Goal: Task Accomplishment & Management: Use online tool/utility

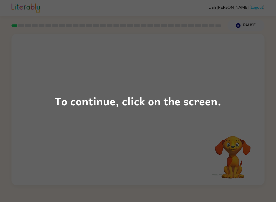
click at [158, 100] on div "To continue, click on the screen." at bounding box center [138, 100] width 167 height 17
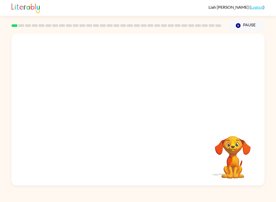
click at [238, 121] on div at bounding box center [137, 79] width 253 height 91
click at [148, 111] on button "button" at bounding box center [138, 112] width 33 height 19
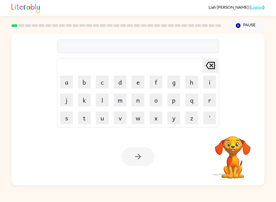
click at [85, 84] on button "b" at bounding box center [84, 82] width 13 height 13
click at [155, 103] on button "o" at bounding box center [155, 99] width 13 height 13
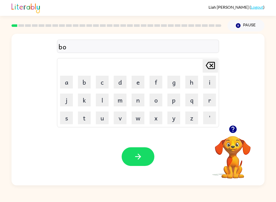
click at [67, 81] on button "a" at bounding box center [66, 82] width 13 height 13
click at [211, 100] on button "r" at bounding box center [209, 99] width 13 height 13
click at [138, 78] on button "e" at bounding box center [138, 82] width 13 height 13
click at [208, 104] on button "r" at bounding box center [209, 99] width 13 height 13
click at [138, 152] on button "button" at bounding box center [138, 156] width 33 height 19
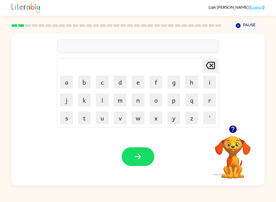
click at [208, 102] on button "r" at bounding box center [209, 99] width 13 height 13
click at [157, 100] on button "o" at bounding box center [155, 99] width 13 height 13
click at [101, 120] on button "u" at bounding box center [102, 117] width 13 height 13
click at [139, 98] on button "n" at bounding box center [138, 99] width 13 height 13
click at [122, 86] on button "d" at bounding box center [120, 82] width 13 height 13
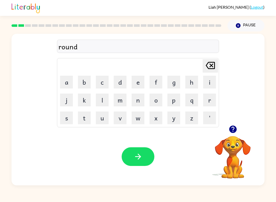
click at [151, 153] on button "button" at bounding box center [138, 156] width 33 height 19
click at [122, 103] on button "m" at bounding box center [120, 99] width 13 height 13
click at [68, 82] on button "a" at bounding box center [66, 82] width 13 height 13
click at [69, 120] on button "s" at bounding box center [66, 117] width 13 height 13
click at [187, 85] on button "h" at bounding box center [191, 82] width 13 height 13
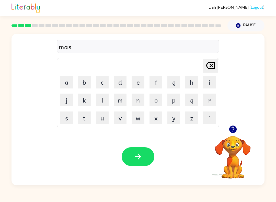
click at [209, 85] on button "i" at bounding box center [209, 82] width 13 height 13
click at [140, 102] on button "n" at bounding box center [138, 99] width 13 height 13
click at [145, 154] on button "button" at bounding box center [138, 156] width 33 height 19
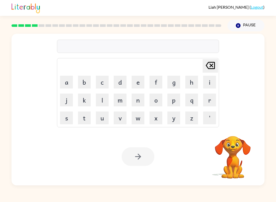
click at [88, 119] on button "t" at bounding box center [84, 117] width 13 height 13
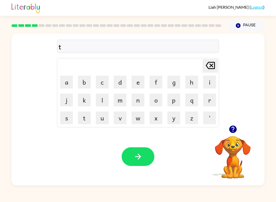
click at [208, 100] on button "r" at bounding box center [209, 99] width 13 height 13
click at [69, 84] on button "a" at bounding box center [66, 82] width 13 height 13
click at [213, 84] on button "i" at bounding box center [209, 82] width 13 height 13
click at [137, 104] on button "n" at bounding box center [138, 99] width 13 height 13
click at [145, 156] on button "button" at bounding box center [138, 156] width 33 height 19
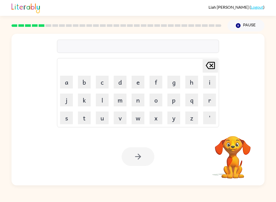
click at [124, 84] on button "d" at bounding box center [120, 82] width 13 height 13
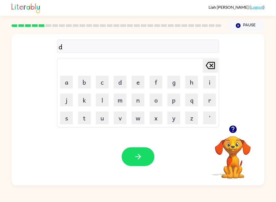
click at [159, 86] on button "f" at bounding box center [155, 82] width 13 height 13
click at [139, 85] on button "e" at bounding box center [138, 82] width 13 height 13
click at [143, 102] on button "n" at bounding box center [138, 99] width 13 height 13
click at [230, 133] on icon "button" at bounding box center [232, 129] width 9 height 9
click at [213, 67] on icon at bounding box center [210, 65] width 9 height 7
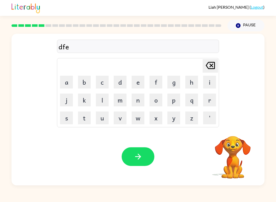
click at [212, 67] on icon at bounding box center [210, 65] width 9 height 7
click at [215, 64] on icon "[PERSON_NAME] last character input" at bounding box center [210, 65] width 12 height 12
click at [215, 63] on icon "[PERSON_NAME] last character input" at bounding box center [210, 65] width 12 height 12
click at [121, 85] on button "d" at bounding box center [120, 82] width 13 height 13
click at [215, 84] on button "i" at bounding box center [209, 82] width 13 height 13
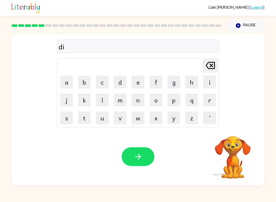
click at [154, 85] on button "f" at bounding box center [155, 82] width 13 height 13
click at [140, 81] on button "e" at bounding box center [138, 82] width 13 height 13
click at [136, 103] on button "n" at bounding box center [138, 99] width 13 height 13
click at [75, 117] on table "[PERSON_NAME] last character input a b c d e f g h i j k l m n o p q r s t u v …" at bounding box center [137, 92] width 161 height 69
click at [141, 80] on button "e" at bounding box center [138, 82] width 13 height 13
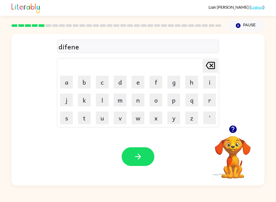
click at [162, 84] on button "f" at bounding box center [155, 82] width 13 height 13
click at [138, 146] on div "Your browser must support playing .mp4 files to use Literably. Please try using…" at bounding box center [137, 156] width 253 height 57
click at [143, 156] on button "button" at bounding box center [138, 156] width 33 height 19
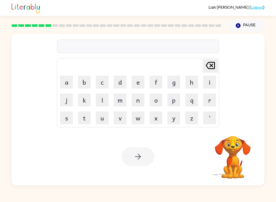
click at [121, 120] on button "v" at bounding box center [120, 117] width 13 height 13
click at [70, 84] on button "a" at bounding box center [66, 82] width 13 height 13
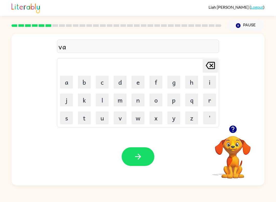
click at [105, 82] on button "c" at bounding box center [102, 82] width 13 height 13
click at [67, 81] on button "a" at bounding box center [66, 82] width 13 height 13
click at [102, 87] on button "c" at bounding box center [102, 82] width 13 height 13
click at [209, 81] on button "i" at bounding box center [209, 82] width 13 height 13
click at [159, 95] on button "o" at bounding box center [155, 99] width 13 height 13
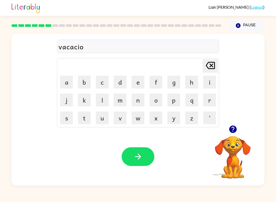
click at [140, 111] on button "w" at bounding box center [138, 117] width 13 height 13
click at [212, 66] on icon "[PERSON_NAME] last character input" at bounding box center [210, 65] width 12 height 12
click at [136, 103] on button "n" at bounding box center [138, 99] width 13 height 13
click at [146, 153] on button "button" at bounding box center [138, 156] width 33 height 19
click at [174, 102] on button "p" at bounding box center [173, 99] width 13 height 13
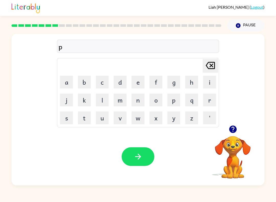
click at [235, 135] on button "button" at bounding box center [232, 129] width 13 height 13
click at [104, 115] on button "u" at bounding box center [102, 117] width 13 height 13
click at [124, 83] on button "d" at bounding box center [120, 82] width 13 height 13
click at [106, 114] on button "u" at bounding box center [102, 117] width 13 height 13
click at [106, 99] on button "l" at bounding box center [102, 99] width 13 height 13
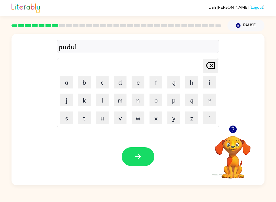
click at [138, 149] on button "button" at bounding box center [138, 156] width 33 height 19
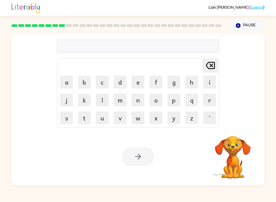
click at [122, 103] on button "m" at bounding box center [120, 99] width 13 height 13
click at [208, 87] on button "i" at bounding box center [209, 82] width 13 height 13
click at [211, 100] on button "r" at bounding box center [209, 99] width 13 height 13
click at [69, 85] on button "a" at bounding box center [66, 82] width 13 height 13
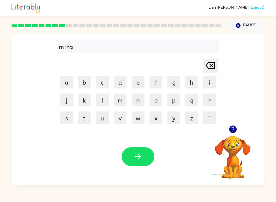
click at [100, 80] on button "c" at bounding box center [102, 82] width 13 height 13
click at [103, 101] on button "l" at bounding box center [102, 99] width 13 height 13
click at [137, 78] on button "e" at bounding box center [138, 82] width 13 height 13
click at [148, 164] on button "button" at bounding box center [138, 156] width 33 height 19
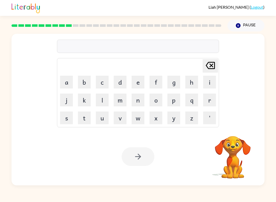
click at [123, 100] on button "m" at bounding box center [120, 99] width 13 height 13
click at [207, 82] on button "i" at bounding box center [209, 82] width 13 height 13
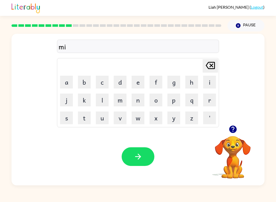
click at [210, 67] on icon at bounding box center [210, 65] width 9 height 7
click at [141, 82] on button "e" at bounding box center [138, 82] width 13 height 13
click at [225, 125] on div at bounding box center [232, 129] width 51 height 13
click at [237, 128] on button "button" at bounding box center [232, 129] width 13 height 13
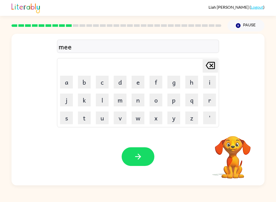
click at [85, 113] on button "t" at bounding box center [84, 117] width 13 height 13
click at [124, 103] on button "m" at bounding box center [120, 99] width 13 height 13
click at [155, 101] on button "o" at bounding box center [155, 99] width 13 height 13
click at [211, 99] on button "r" at bounding box center [209, 99] width 13 height 13
click at [138, 105] on button "n" at bounding box center [138, 99] width 13 height 13
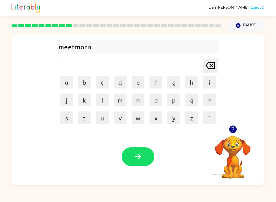
click at [210, 81] on button "i" at bounding box center [209, 82] width 13 height 13
click at [140, 99] on button "n" at bounding box center [138, 99] width 13 height 13
click at [176, 81] on button "g" at bounding box center [173, 82] width 13 height 13
click at [142, 152] on icon "button" at bounding box center [138, 156] width 9 height 9
click at [122, 83] on button "d" at bounding box center [120, 82] width 13 height 13
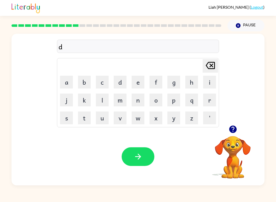
click at [138, 83] on button "e" at bounding box center [138, 82] width 13 height 13
click at [68, 120] on button "s" at bounding box center [66, 117] width 13 height 13
click at [71, 118] on button "s" at bounding box center [66, 117] width 13 height 13
click at [87, 120] on button "t" at bounding box center [84, 117] width 13 height 13
click at [209, 97] on button "r" at bounding box center [209, 99] width 13 height 13
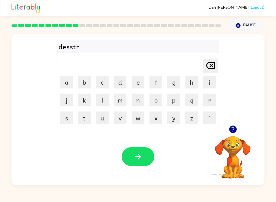
click at [106, 116] on button "u" at bounding box center [102, 117] width 13 height 13
click at [68, 120] on button "s" at bounding box center [66, 117] width 13 height 13
click at [88, 115] on button "t" at bounding box center [84, 117] width 13 height 13
click at [142, 159] on icon "button" at bounding box center [138, 156] width 9 height 9
click at [211, 102] on button "r" at bounding box center [209, 99] width 13 height 13
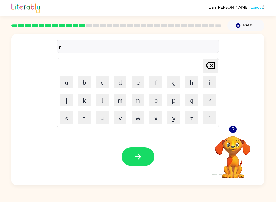
click at [158, 104] on button "o" at bounding box center [155, 99] width 13 height 13
click at [71, 82] on button "a" at bounding box center [66, 82] width 13 height 13
click at [126, 80] on button "d" at bounding box center [120, 82] width 13 height 13
click at [143, 148] on button "button" at bounding box center [138, 156] width 33 height 19
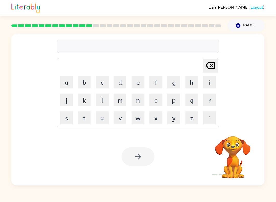
click at [71, 82] on button "a" at bounding box center [66, 82] width 13 height 13
click at [196, 104] on button "q" at bounding box center [191, 99] width 13 height 13
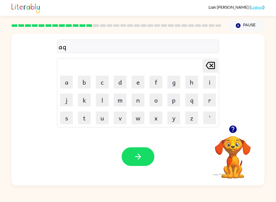
click at [176, 85] on button "g" at bounding box center [173, 82] width 13 height 13
click at [203, 103] on button "r" at bounding box center [209, 99] width 13 height 13
click at [72, 77] on button "a" at bounding box center [66, 82] width 13 height 13
click at [123, 85] on button "d" at bounding box center [120, 82] width 13 height 13
click at [134, 87] on button "e" at bounding box center [138, 82] width 13 height 13
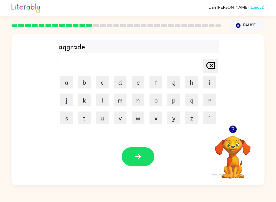
click at [144, 154] on button "button" at bounding box center [138, 156] width 33 height 19
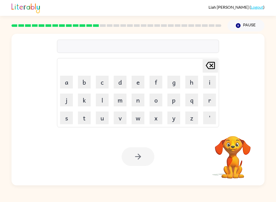
click at [121, 102] on button "m" at bounding box center [120, 99] width 13 height 13
click at [65, 86] on button "a" at bounding box center [66, 82] width 13 height 13
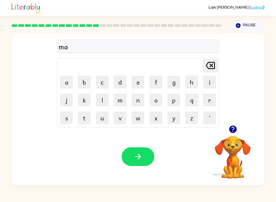
click at [124, 80] on button "d" at bounding box center [120, 82] width 13 height 13
click at [139, 104] on button "n" at bounding box center [138, 99] width 13 height 13
click at [140, 79] on button "e" at bounding box center [138, 82] width 13 height 13
click at [69, 118] on button "s" at bounding box center [66, 117] width 13 height 13
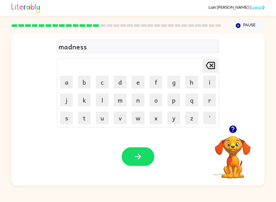
click at [146, 157] on button "button" at bounding box center [138, 156] width 33 height 19
click at [124, 102] on button "m" at bounding box center [120, 99] width 13 height 13
click at [161, 100] on button "o" at bounding box center [155, 99] width 13 height 13
click at [234, 126] on icon "button" at bounding box center [232, 128] width 7 height 7
click at [215, 66] on icon at bounding box center [210, 65] width 9 height 7
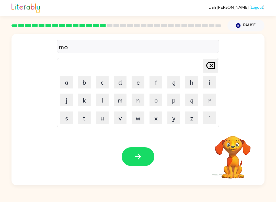
click at [215, 66] on icon at bounding box center [210, 65] width 9 height 7
click at [213, 68] on icon at bounding box center [210, 65] width 9 height 7
click at [90, 84] on button "b" at bounding box center [84, 82] width 13 height 13
click at [158, 99] on button "o" at bounding box center [155, 99] width 13 height 13
click at [140, 103] on button "n" at bounding box center [138, 99] width 13 height 13
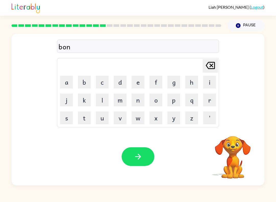
click at [139, 80] on button "e" at bounding box center [138, 82] width 13 height 13
click at [70, 115] on button "s" at bounding box center [66, 117] width 13 height 13
click at [125, 150] on button "button" at bounding box center [138, 156] width 33 height 19
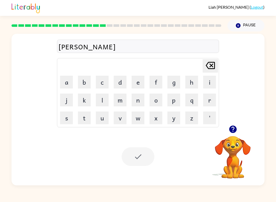
click at [140, 149] on div at bounding box center [138, 156] width 33 height 19
click at [72, 116] on button "s" at bounding box center [66, 117] width 13 height 13
click at [142, 116] on button "w" at bounding box center [138, 117] width 13 height 13
click at [206, 103] on button "r" at bounding box center [209, 99] width 13 height 13
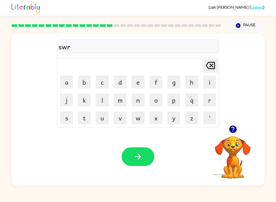
click at [160, 98] on button "o" at bounding box center [155, 99] width 13 height 13
click at [207, 95] on button "r" at bounding box center [209, 99] width 13 height 13
click at [138, 103] on button "n" at bounding box center [138, 99] width 13 height 13
click at [207, 69] on icon "[PERSON_NAME] last character input" at bounding box center [210, 65] width 12 height 12
click at [120, 98] on button "m" at bounding box center [120, 99] width 13 height 13
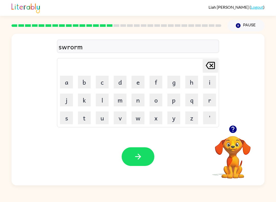
click at [142, 154] on button "button" at bounding box center [138, 156] width 33 height 19
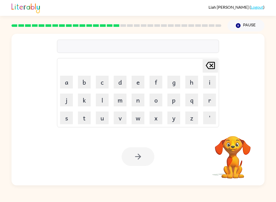
click at [237, 144] on video "Your browser must support playing .mp4 files to use Literably. Please try using…" at bounding box center [232, 153] width 51 height 51
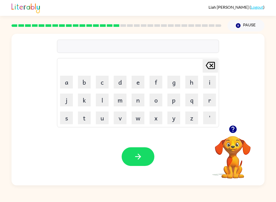
click at [234, 145] on video "Your browser must support playing .mp4 files to use Literably. Please try using…" at bounding box center [232, 153] width 51 height 51
click at [231, 135] on button "button" at bounding box center [232, 129] width 13 height 13
click at [210, 102] on button "r" at bounding box center [209, 99] width 13 height 13
click at [73, 81] on button "a" at bounding box center [66, 82] width 13 height 13
click at [119, 102] on button "m" at bounding box center [120, 99] width 13 height 13
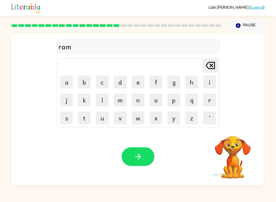
click at [136, 160] on icon "button" at bounding box center [138, 156] width 9 height 9
click at [90, 84] on button "b" at bounding box center [84, 82] width 13 height 13
click at [205, 94] on button "r" at bounding box center [209, 99] width 13 height 13
click at [215, 80] on button "i" at bounding box center [209, 82] width 13 height 13
click at [125, 99] on button "m" at bounding box center [120, 99] width 13 height 13
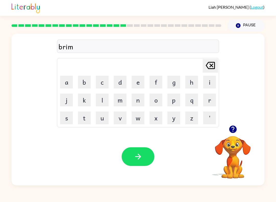
click at [215, 81] on button "i" at bounding box center [209, 82] width 13 height 13
click at [142, 102] on button "n" at bounding box center [138, 99] width 13 height 13
click at [176, 80] on button "g" at bounding box center [173, 82] width 13 height 13
click at [144, 156] on button "button" at bounding box center [138, 156] width 33 height 19
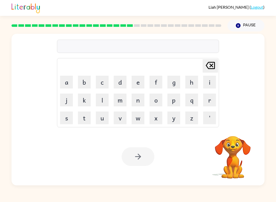
click at [140, 121] on button "w" at bounding box center [138, 117] width 13 height 13
click at [211, 86] on button "i" at bounding box center [209, 82] width 13 height 13
click at [70, 117] on button "s" at bounding box center [66, 117] width 13 height 13
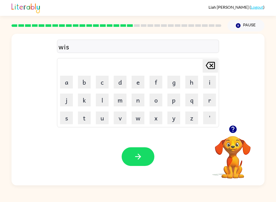
click at [90, 100] on button "k" at bounding box center [84, 99] width 13 height 13
click at [212, 80] on button "i" at bounding box center [209, 82] width 13 height 13
click at [140, 87] on button "e" at bounding box center [138, 82] width 13 height 13
click at [71, 116] on button "s" at bounding box center [66, 117] width 13 height 13
click at [89, 112] on button "t" at bounding box center [84, 117] width 13 height 13
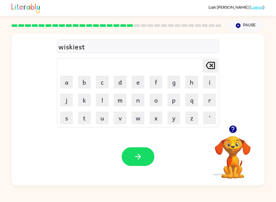
click at [145, 156] on button "button" at bounding box center [138, 156] width 33 height 19
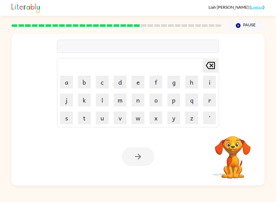
click at [70, 88] on button "a" at bounding box center [66, 82] width 13 height 13
click at [205, 98] on button "r" at bounding box center [209, 99] width 13 height 13
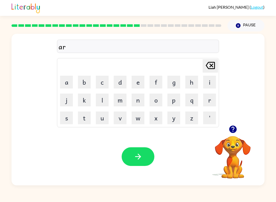
click at [243, 150] on video "Your browser must support playing .mp4 files to use Literably. Please try using…" at bounding box center [232, 153] width 51 height 51
click at [237, 133] on icon "button" at bounding box center [232, 129] width 9 height 9
click at [229, 138] on video "Your browser must support playing .mp4 files to use Literably. Please try using…" at bounding box center [232, 153] width 51 height 51
click at [233, 149] on video "Your browser must support playing .mp4 files to use Literably. Please try using…" at bounding box center [232, 153] width 51 height 51
click at [238, 150] on video "Your browser must support playing .mp4 files to use Literably. Please try using…" at bounding box center [232, 153] width 51 height 51
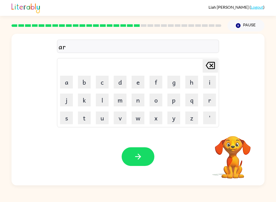
click at [238, 150] on video "Your browser must support playing .mp4 files to use Literably. Please try using…" at bounding box center [232, 153] width 51 height 51
click at [232, 151] on video "Your browser must support playing .mp4 files to use Literably. Please try using…" at bounding box center [232, 153] width 51 height 51
click at [233, 146] on video "Your browser must support playing .mp4 files to use Literably. Please try using…" at bounding box center [232, 153] width 51 height 51
click at [232, 146] on video "Your browser must support playing .mp4 files to use Literably. Please try using…" at bounding box center [232, 153] width 51 height 51
click at [232, 141] on video "Your browser must support playing .mp4 files to use Literably. Please try using…" at bounding box center [232, 153] width 51 height 51
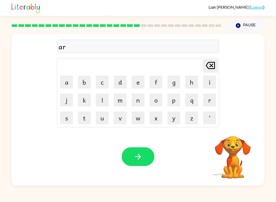
click at [87, 120] on button "t" at bounding box center [84, 117] width 13 height 13
click at [138, 99] on button "n" at bounding box center [138, 99] width 13 height 13
click at [143, 77] on button "e" at bounding box center [138, 82] width 13 height 13
click at [68, 118] on button "s" at bounding box center [66, 117] width 13 height 13
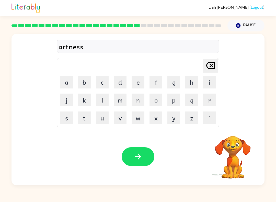
click at [135, 150] on button "button" at bounding box center [138, 156] width 33 height 19
click at [237, 149] on video "Your browser must support playing .mp4 files to use Literably. Please try using…" at bounding box center [232, 153] width 51 height 51
click at [230, 133] on icon "button" at bounding box center [232, 129] width 9 height 9
click at [235, 135] on button "button" at bounding box center [232, 129] width 13 height 13
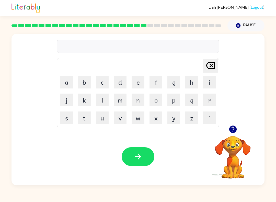
click at [232, 140] on video "Your browser must support playing .mp4 files to use Literably. Please try using…" at bounding box center [232, 153] width 51 height 51
click at [238, 130] on button "button" at bounding box center [232, 129] width 13 height 13
click at [237, 134] on button "button" at bounding box center [232, 129] width 13 height 13
click at [235, 141] on video "Your browser must support playing .mp4 files to use Literably. Please try using…" at bounding box center [232, 153] width 51 height 51
click at [233, 130] on icon "button" at bounding box center [232, 129] width 9 height 9
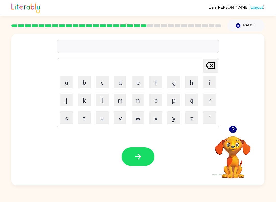
click at [244, 144] on video "Your browser must support playing .mp4 files to use Literably. Please try using…" at bounding box center [232, 153] width 51 height 51
click at [234, 131] on icon "button" at bounding box center [232, 128] width 7 height 7
click at [230, 125] on icon "button" at bounding box center [232, 129] width 9 height 9
click at [234, 131] on icon "button" at bounding box center [232, 128] width 7 height 7
click at [229, 144] on video "Your browser must support playing .mp4 files to use Literably. Please try using…" at bounding box center [232, 153] width 51 height 51
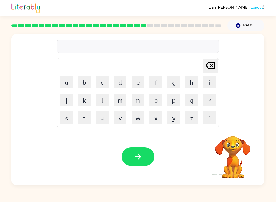
click at [238, 141] on video "Your browser must support playing .mp4 files to use Literably. Please try using…" at bounding box center [232, 153] width 51 height 51
click at [237, 141] on video "Your browser must support playing .mp4 files to use Literably. Please try using…" at bounding box center [232, 153] width 51 height 51
click at [238, 147] on video "Your browser must support playing .mp4 files to use Literably. Please try using…" at bounding box center [232, 153] width 51 height 51
click at [243, 145] on video "Your browser must support playing .mp4 files to use Literably. Please try using…" at bounding box center [232, 153] width 51 height 51
click at [239, 151] on video "Your browser must support playing .mp4 files to use Literably. Please try using…" at bounding box center [232, 153] width 51 height 51
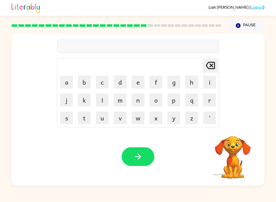
click at [242, 147] on video "Your browser must support playing .mp4 files to use Literably. Please try using…" at bounding box center [232, 153] width 51 height 51
click at [230, 167] on video "Your browser must support playing .mp4 files to use Literably. Please try using…" at bounding box center [232, 153] width 51 height 51
click at [232, 174] on video "Your browser must support playing .mp4 files to use Literably. Please try using…" at bounding box center [232, 153] width 51 height 51
click at [244, 168] on video "Your browser must support playing .mp4 files to use Literably. Please try using…" at bounding box center [232, 153] width 51 height 51
click at [242, 145] on video "Your browser must support playing .mp4 files to use Literably. Please try using…" at bounding box center [232, 153] width 51 height 51
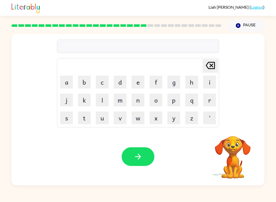
click at [240, 141] on video "Your browser must support playing .mp4 files to use Literably. Please try using…" at bounding box center [232, 153] width 51 height 51
click at [257, 21] on button "Pause Pause" at bounding box center [245, 26] width 37 height 12
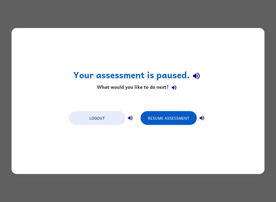
click at [181, 122] on button "Resume Assessment" at bounding box center [168, 118] width 56 height 14
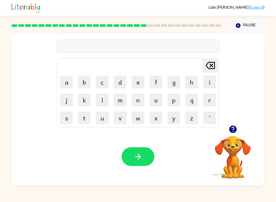
click at [158, 77] on button "f" at bounding box center [155, 82] width 13 height 13
click at [154, 99] on button "o" at bounding box center [155, 99] width 13 height 13
click at [103, 97] on button "l" at bounding box center [102, 99] width 13 height 13
click at [158, 103] on button "o" at bounding box center [155, 99] width 13 height 13
click at [136, 117] on button "w" at bounding box center [138, 117] width 13 height 13
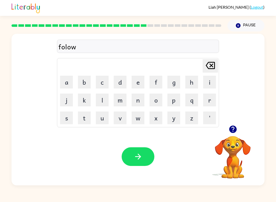
click at [142, 156] on icon "button" at bounding box center [138, 156] width 9 height 9
click at [70, 119] on button "s" at bounding box center [66, 117] width 13 height 13
click at [141, 83] on button "e" at bounding box center [138, 82] width 13 height 13
click at [139, 97] on button "n" at bounding box center [138, 99] width 13 height 13
click at [87, 117] on button "t" at bounding box center [84, 117] width 13 height 13
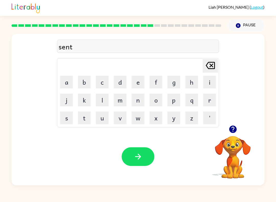
click at [136, 86] on button "e" at bounding box center [138, 82] width 13 height 13
click at [174, 100] on button "p" at bounding box center [173, 99] width 13 height 13
click at [211, 84] on button "i" at bounding box center [209, 82] width 13 height 13
click at [122, 78] on button "d" at bounding box center [120, 82] width 13 height 13
click at [145, 147] on button "button" at bounding box center [138, 156] width 33 height 19
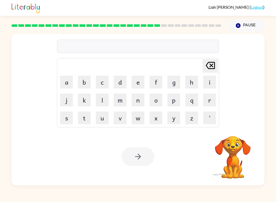
click at [69, 117] on button "s" at bounding box center [66, 117] width 13 height 13
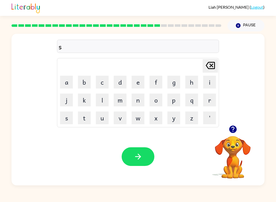
click at [107, 117] on button "u" at bounding box center [102, 117] width 13 height 13
click at [235, 135] on button "button" at bounding box center [232, 129] width 13 height 13
click at [69, 118] on button "s" at bounding box center [66, 117] width 13 height 13
click at [85, 116] on button "t" at bounding box center [84, 117] width 13 height 13
click at [66, 78] on button "a" at bounding box center [66, 82] width 13 height 13
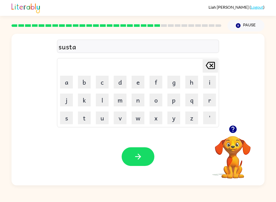
click at [137, 102] on button "n" at bounding box center [138, 99] width 13 height 13
click at [128, 156] on button "button" at bounding box center [138, 156] width 33 height 19
click at [154, 79] on button "f" at bounding box center [155, 82] width 13 height 13
click at [158, 99] on button "o" at bounding box center [155, 99] width 13 height 13
click at [138, 120] on button "w" at bounding box center [138, 117] width 13 height 13
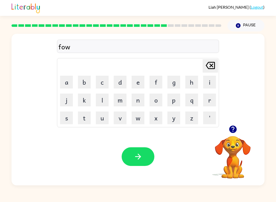
click at [158, 102] on button "o" at bounding box center [155, 99] width 13 height 13
click at [210, 105] on button "r" at bounding box center [209, 99] width 13 height 13
click at [118, 80] on button "d" at bounding box center [120, 82] width 13 height 13
click at [147, 153] on button "button" at bounding box center [138, 156] width 33 height 19
click at [210, 100] on button "r" at bounding box center [209, 99] width 13 height 13
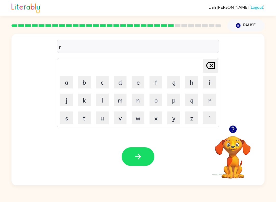
click at [139, 87] on button "e" at bounding box center [138, 82] width 13 height 13
click at [103, 102] on button "l" at bounding box center [102, 99] width 13 height 13
click at [141, 82] on button "e" at bounding box center [138, 82] width 13 height 13
click at [117, 84] on button "d" at bounding box center [120, 82] width 13 height 13
click at [138, 83] on button "e" at bounding box center [138, 82] width 13 height 13
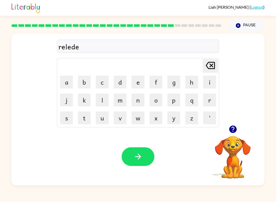
click at [123, 82] on button "d" at bounding box center [120, 82] width 13 height 13
click at [135, 160] on icon "button" at bounding box center [138, 156] width 9 height 9
click at [175, 86] on button "g" at bounding box center [173, 82] width 13 height 13
click at [158, 104] on button "o" at bounding box center [155, 99] width 13 height 13
click at [86, 80] on button "b" at bounding box center [84, 82] width 13 height 13
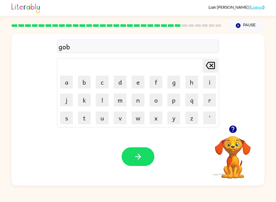
click at [104, 98] on button "l" at bounding box center [102, 99] width 13 height 13
click at [205, 82] on button "i" at bounding box center [209, 82] width 13 height 13
click at [138, 102] on button "n" at bounding box center [138, 99] width 13 height 13
click at [144, 158] on button "button" at bounding box center [138, 156] width 33 height 19
click at [102, 96] on button "l" at bounding box center [102, 99] width 13 height 13
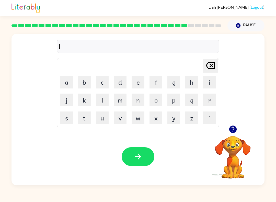
click at [104, 113] on button "u" at bounding box center [102, 117] width 13 height 13
click at [125, 99] on button "m" at bounding box center [120, 99] width 13 height 13
click at [87, 82] on button "b" at bounding box center [84, 82] width 13 height 13
click at [140, 84] on button "e" at bounding box center [138, 82] width 13 height 13
click at [209, 104] on button "r" at bounding box center [209, 99] width 13 height 13
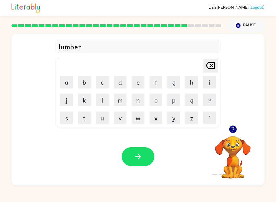
click at [234, 145] on video "Your browser must support playing .mp4 files to use Literably. Please try using…" at bounding box center [232, 153] width 51 height 51
click at [237, 129] on button "button" at bounding box center [232, 129] width 13 height 13
click at [68, 100] on button "j" at bounding box center [66, 99] width 13 height 13
click at [70, 82] on button "a" at bounding box center [66, 82] width 13 height 13
click at [103, 83] on button "c" at bounding box center [102, 82] width 13 height 13
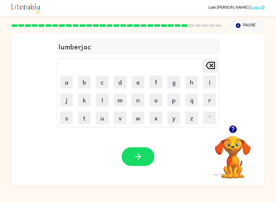
click at [84, 104] on button "k" at bounding box center [84, 99] width 13 height 13
click at [143, 150] on button "button" at bounding box center [138, 156] width 33 height 19
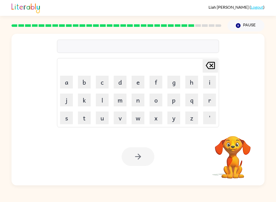
click at [255, 21] on button "Pause Pause" at bounding box center [245, 26] width 37 height 12
